Goal: Transaction & Acquisition: Purchase product/service

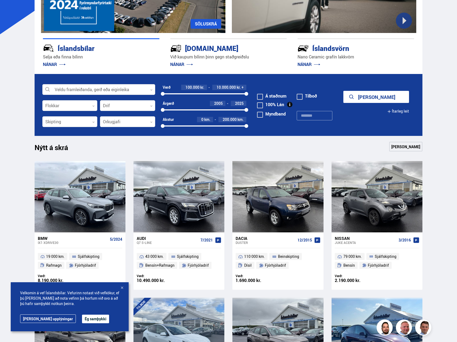
drag, startPoint x: 244, startPoint y: 92, endPoint x: 223, endPoint y: 95, distance: 20.9
click at [223, 95] on div "100000 10000000" at bounding box center [205, 93] width 84 height 5
drag, startPoint x: 224, startPoint y: 93, endPoint x: 188, endPoint y: 99, distance: 37.2
click at [188, 99] on div "Verð 100.000 kr. 3.000.000 kr. 100000 3048947" at bounding box center [205, 93] width 84 height 16
click at [80, 121] on div at bounding box center [69, 122] width 55 height 11
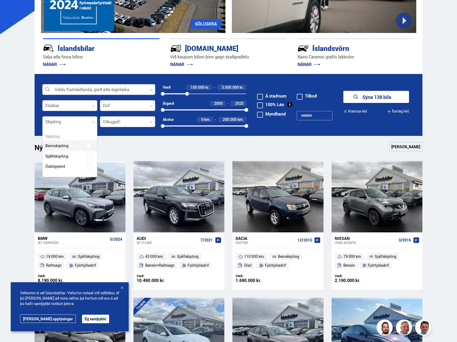
scroll to position [50, 54]
click at [74, 157] on div "Beinskipting Sjálfskipting Óskilgreint" at bounding box center [70, 151] width 55 height 39
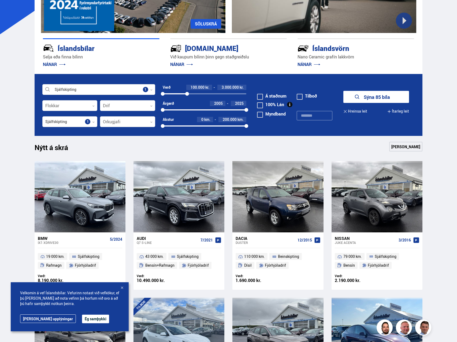
click at [289, 135] on form "Sjálfskipting Veldu framleiðanda, gerð eða eiginleika 1 Flokkar 0 Drif 0 Verð 1…" at bounding box center [229, 105] width 388 height 62
click at [371, 89] on form "Sjálfskipting Veldu framleiðanda, gerð eða eiginleika 1 Flokkar 0 Drif 0 Verð 1…" at bounding box center [229, 105] width 388 height 62
click at [368, 94] on button "Sýna 85 bíla" at bounding box center [376, 97] width 66 height 12
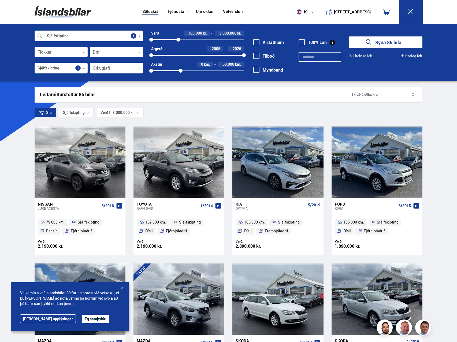
drag, startPoint x: 242, startPoint y: 71, endPoint x: 181, endPoint y: 83, distance: 62.6
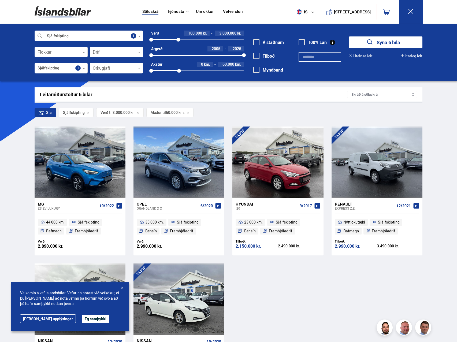
click at [393, 45] on button "Sýna 6 bíla" at bounding box center [385, 42] width 73 height 12
click at [181, 39] on div "3306413" at bounding box center [181, 40] width 4 height 4
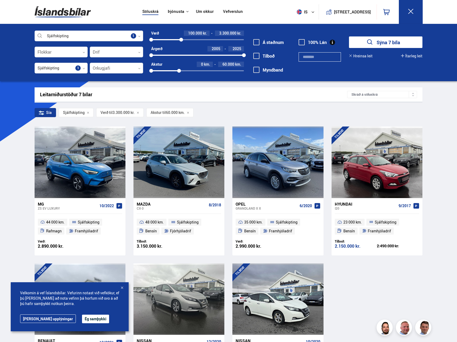
drag, startPoint x: 176, startPoint y: 70, endPoint x: 185, endPoint y: 74, distance: 9.5
click at [185, 74] on div "Verð 100.000 kr. 3.300.000 kr. 100000 3300000 Árgerð 2005 2025 2005 2025 Akstur…" at bounding box center [193, 54] width 101 height 47
drag, startPoint x: 179, startPoint y: 70, endPoint x: 189, endPoint y: 71, distance: 10.8
click at [189, 71] on div at bounding box center [190, 71] width 4 height 4
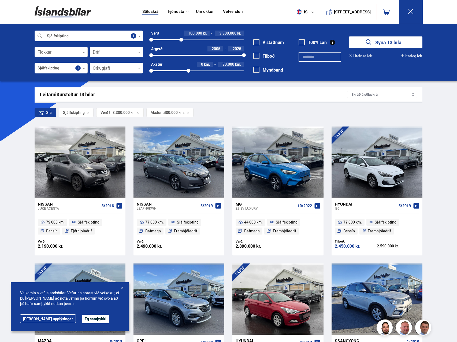
click at [378, 38] on button "Sýna 13 bíla" at bounding box center [385, 42] width 73 height 12
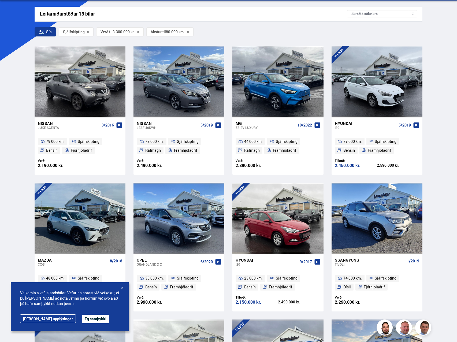
scroll to position [80, 0]
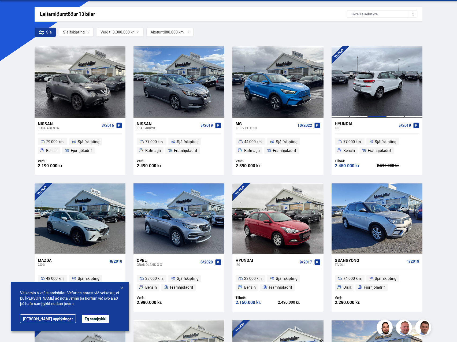
click at [380, 96] on div at bounding box center [377, 81] width 18 height 71
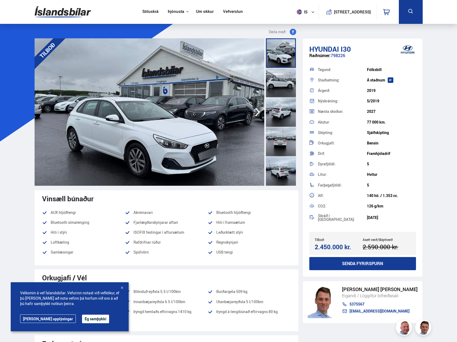
click at [252, 113] on icon "button" at bounding box center [257, 112] width 11 height 13
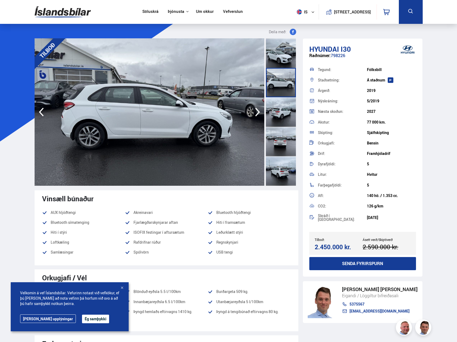
click at [252, 113] on icon "button" at bounding box center [257, 112] width 11 height 13
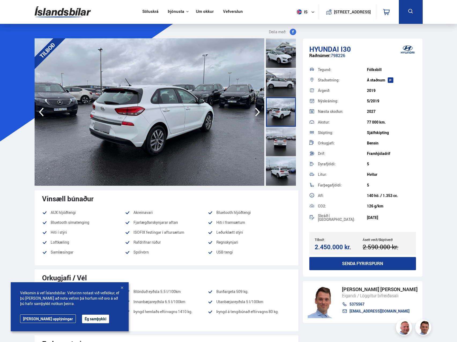
click at [252, 113] on icon "button" at bounding box center [257, 112] width 11 height 13
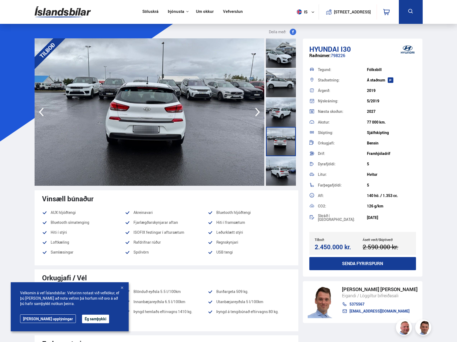
click at [252, 113] on icon "button" at bounding box center [257, 112] width 11 height 13
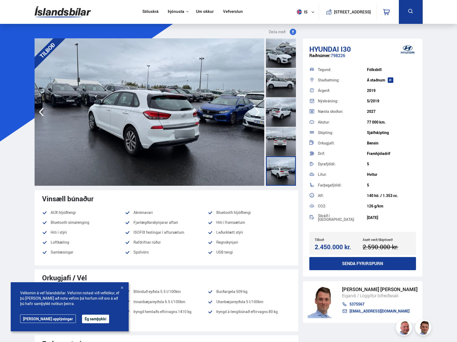
click at [252, 113] on icon "button" at bounding box center [257, 112] width 11 height 13
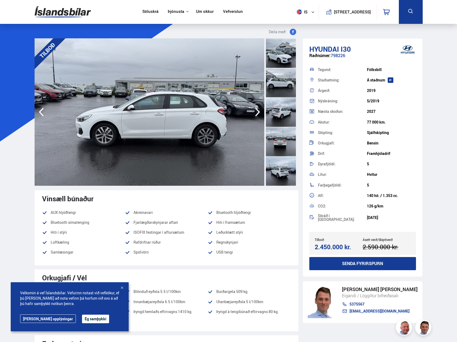
click at [252, 113] on icon "button" at bounding box center [257, 112] width 11 height 13
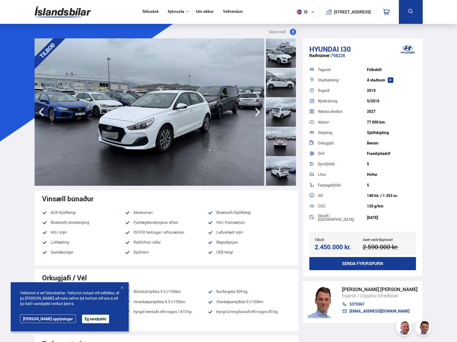
click at [252, 113] on icon "button" at bounding box center [257, 112] width 11 height 13
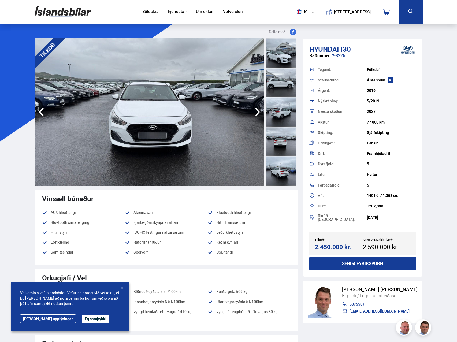
click at [252, 113] on icon "button" at bounding box center [257, 112] width 11 height 13
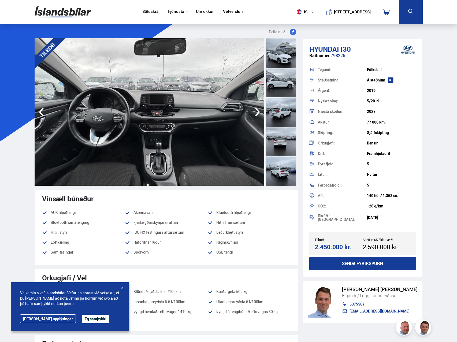
click at [252, 113] on icon "button" at bounding box center [257, 112] width 11 height 13
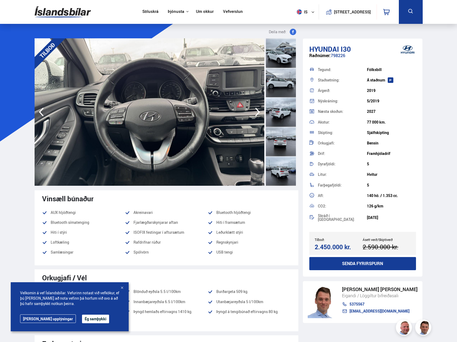
click at [252, 113] on icon "button" at bounding box center [257, 112] width 11 height 13
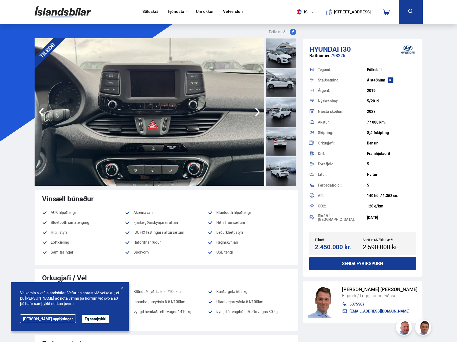
click at [252, 113] on icon "button" at bounding box center [257, 112] width 11 height 13
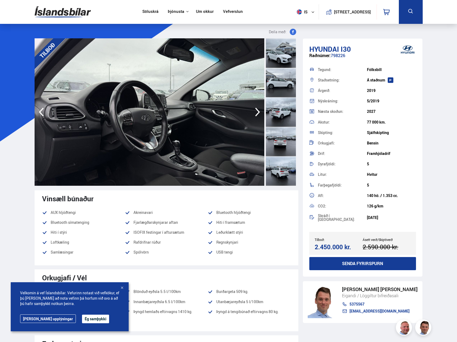
click at [252, 113] on icon "button" at bounding box center [257, 112] width 11 height 13
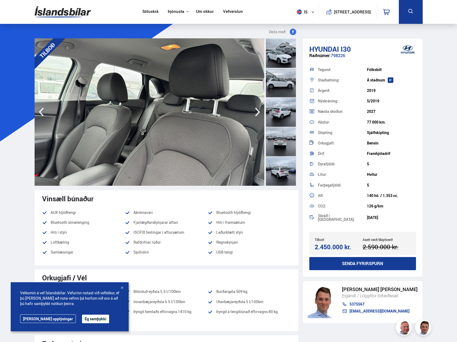
click at [252, 113] on icon "button" at bounding box center [257, 112] width 11 height 13
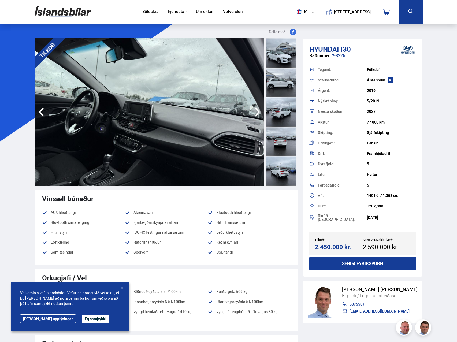
click at [252, 113] on icon "button" at bounding box center [257, 112] width 11 height 13
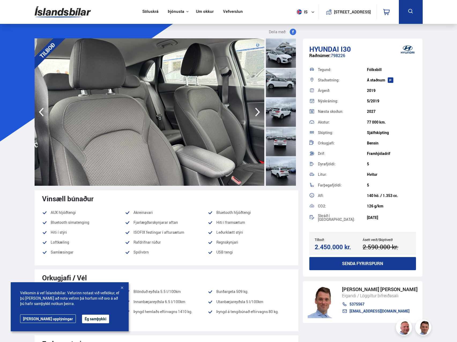
click at [252, 113] on icon "button" at bounding box center [257, 112] width 11 height 13
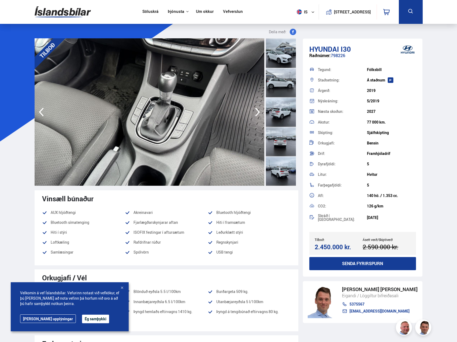
click at [252, 113] on icon "button" at bounding box center [257, 112] width 11 height 13
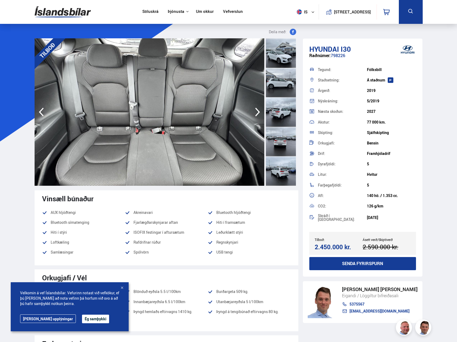
click at [252, 113] on icon "button" at bounding box center [257, 112] width 11 height 13
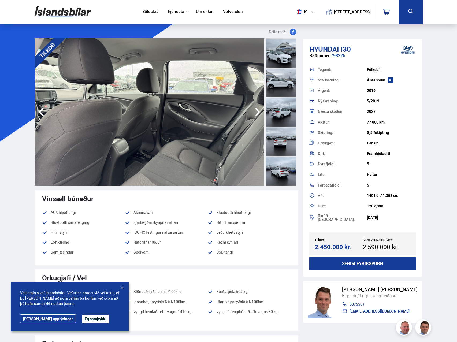
click at [252, 113] on icon "button" at bounding box center [257, 112] width 11 height 13
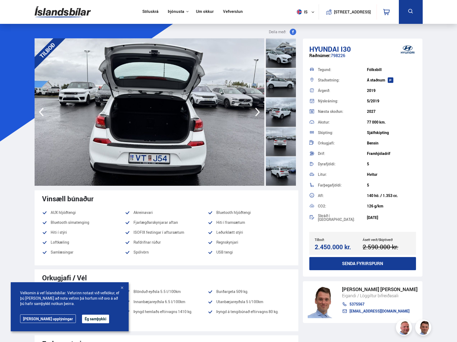
click at [252, 113] on icon "button" at bounding box center [257, 112] width 11 height 13
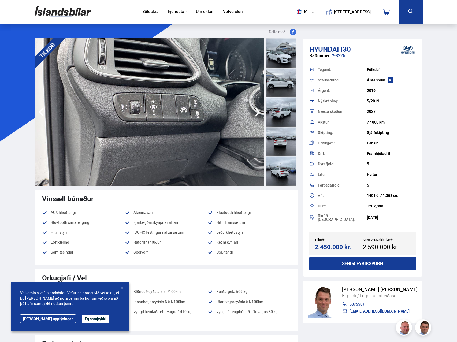
click at [252, 113] on icon "button" at bounding box center [257, 112] width 11 height 13
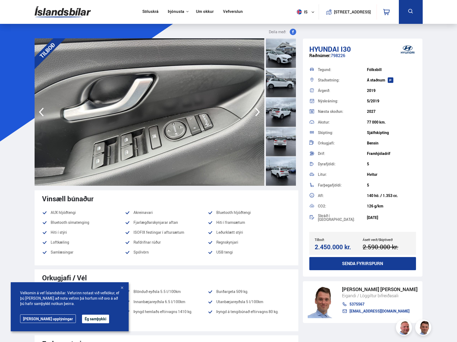
click at [252, 113] on icon "button" at bounding box center [257, 112] width 11 height 13
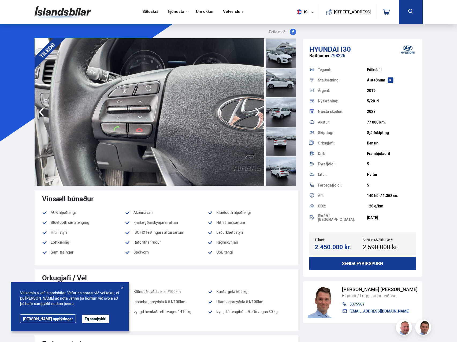
click at [252, 113] on icon "button" at bounding box center [257, 112] width 11 height 13
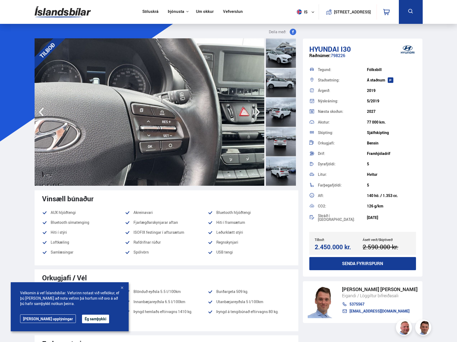
click at [252, 113] on icon "button" at bounding box center [257, 112] width 11 height 13
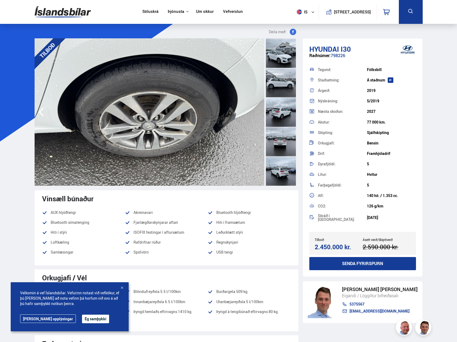
click at [252, 113] on img at bounding box center [150, 111] width 230 height 147
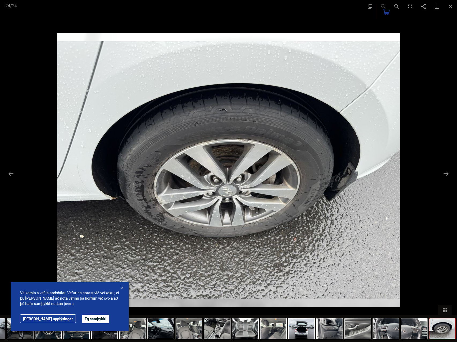
scroll to position [138, 0]
